Goal: Find specific page/section

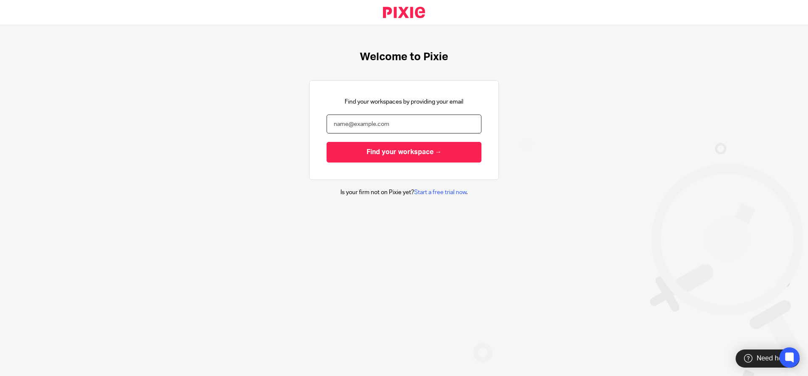
click at [358, 127] on input "email" at bounding box center [404, 123] width 155 height 19
type input "[PERSON_NAME][EMAIL_ADDRESS][DOMAIN_NAME]"
click at [327, 142] on input "Find your workspace →" at bounding box center [404, 152] width 155 height 21
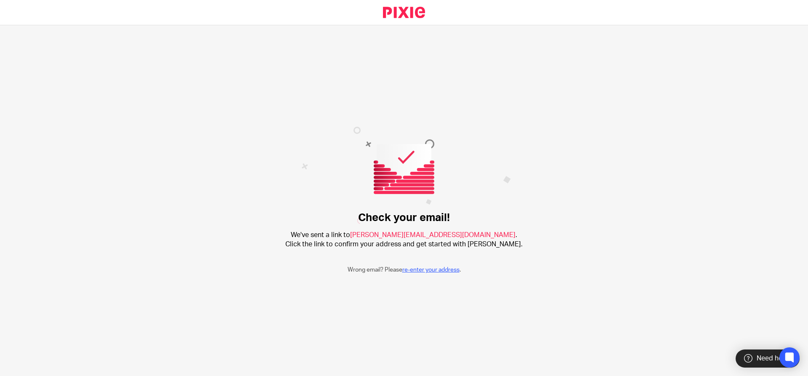
click at [435, 271] on link "re-enter your address" at bounding box center [430, 270] width 57 height 6
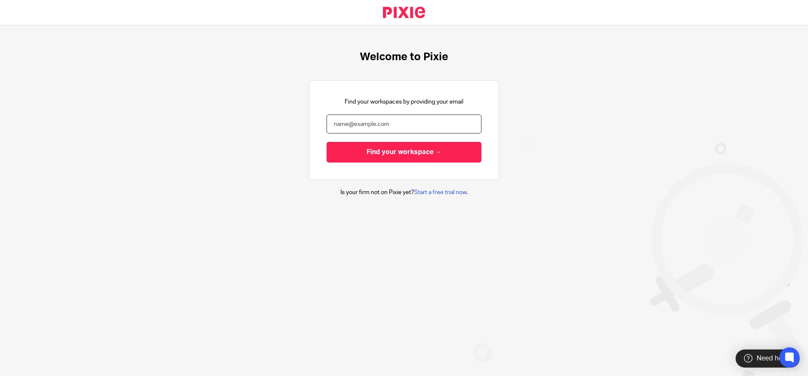
click at [361, 119] on input "email" at bounding box center [404, 123] width 155 height 19
type input ";"
type input "[EMAIL_ADDRESS][DOMAIN_NAME]"
click at [327, 142] on input "Find your workspace →" at bounding box center [404, 152] width 155 height 21
